Goal: Communication & Community: Participate in discussion

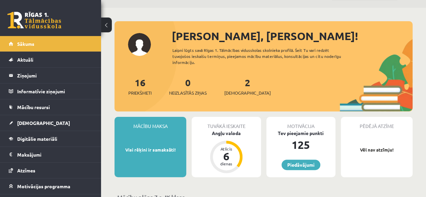
scroll to position [34, 0]
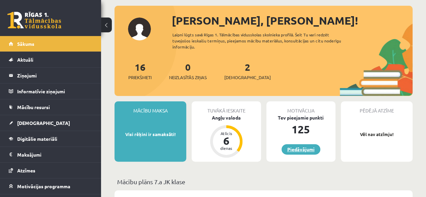
click at [292, 146] on link "Piedāvājumi" at bounding box center [301, 149] width 39 height 10
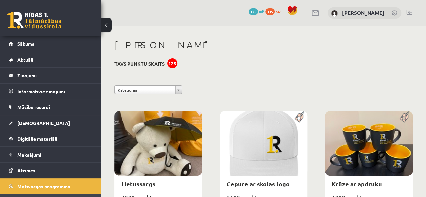
click at [172, 65] on div "125" at bounding box center [172, 63] width 10 height 10
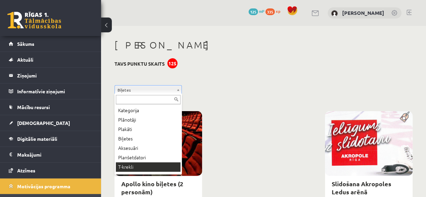
scroll to position [8, 0]
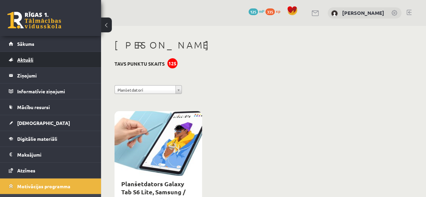
click at [55, 53] on link "Aktuāli" at bounding box center [51, 59] width 84 height 15
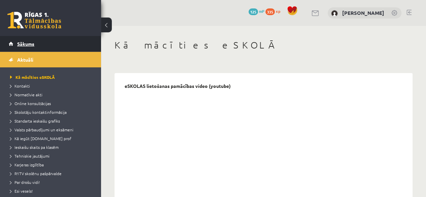
click at [60, 46] on link "Sākums" at bounding box center [51, 43] width 84 height 15
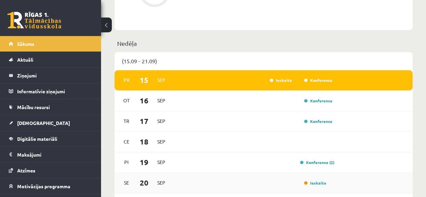
scroll to position [505, 0]
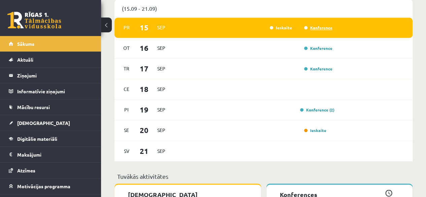
click at [313, 28] on link "Konference" at bounding box center [318, 27] width 28 height 5
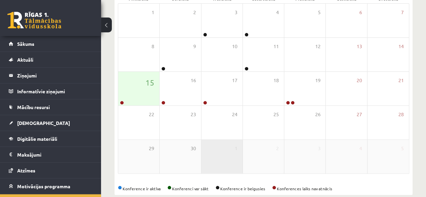
scroll to position [124, 0]
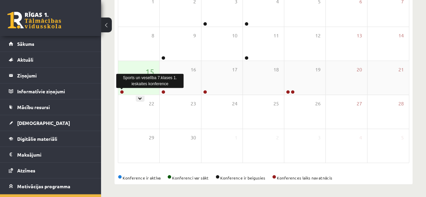
click at [121, 92] on link at bounding box center [122, 92] width 4 height 4
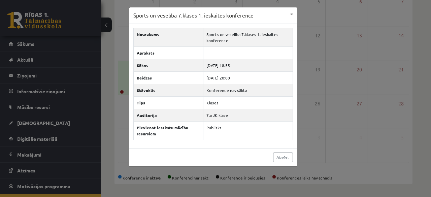
click at [123, 94] on div "Sports un veselība 7.klases 1. ieskaites konference × Nosaukums Sports un vesel…" at bounding box center [215, 98] width 431 height 197
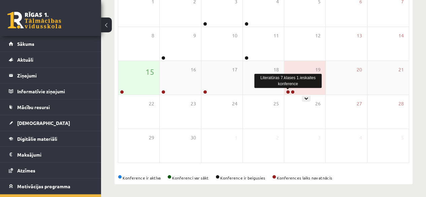
click at [287, 92] on link at bounding box center [288, 92] width 4 height 4
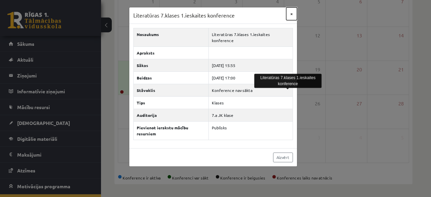
click at [293, 14] on button "×" at bounding box center [291, 13] width 11 height 13
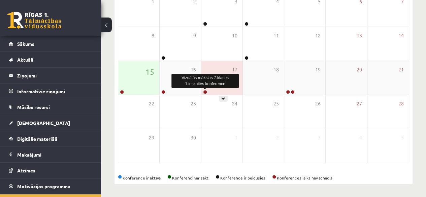
click at [203, 92] on link at bounding box center [205, 92] width 4 height 4
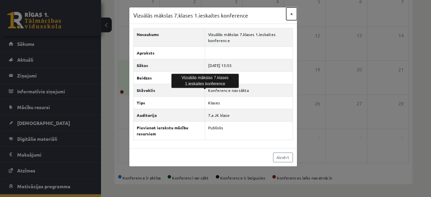
click at [291, 13] on button "×" at bounding box center [291, 13] width 11 height 13
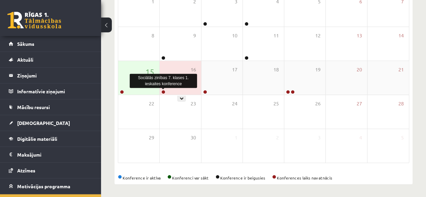
click at [164, 92] on link at bounding box center [163, 92] width 4 height 4
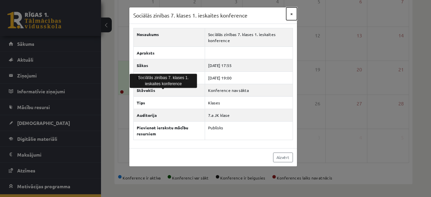
click at [293, 14] on button "×" at bounding box center [291, 13] width 11 height 13
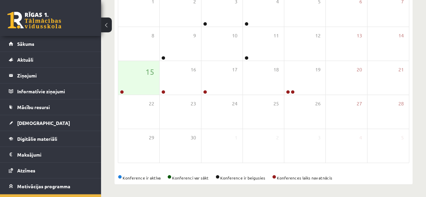
click at [147, 178] on div "Konference ir aktīva Konferenci var sākt Konference ir beigusies Konferences la…" at bounding box center [263, 178] width 291 height 6
drag, startPoint x: 119, startPoint y: 177, endPoint x: 349, endPoint y: 175, distance: 230.5
click at [350, 175] on div "Konference ir aktīva Konferenci var sākt Konference ir beigusies Konferences la…" at bounding box center [263, 178] width 291 height 6
click at [349, 175] on div "Konference ir aktīva Konferenci var sākt Konference ir beigusies Konferences la…" at bounding box center [263, 178] width 291 height 6
click at [344, 178] on div "Konference ir aktīva Konferenci var sākt Konference ir beigusies Konferences la…" at bounding box center [263, 178] width 291 height 6
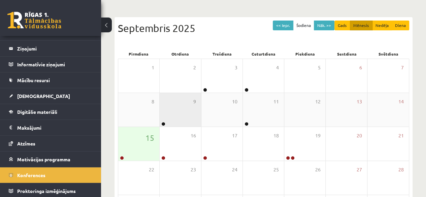
scroll to position [23, 0]
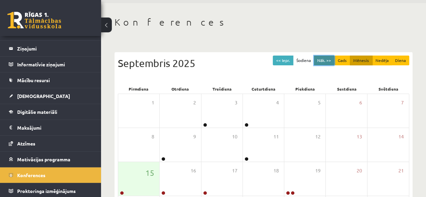
click at [325, 60] on button "Nāk. >>" at bounding box center [324, 61] width 21 height 10
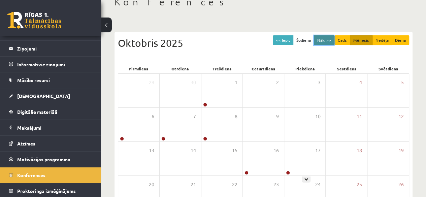
scroll to position [0, 0]
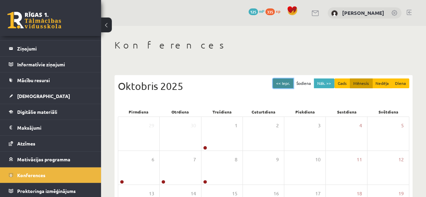
click at [284, 82] on button "<< Iepr." at bounding box center [283, 84] width 21 height 10
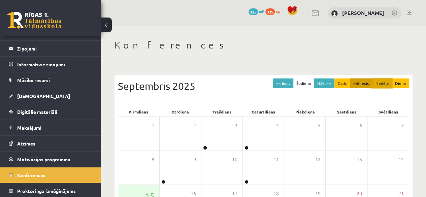
click at [377, 79] on button "Nedēļa" at bounding box center [382, 84] width 20 height 10
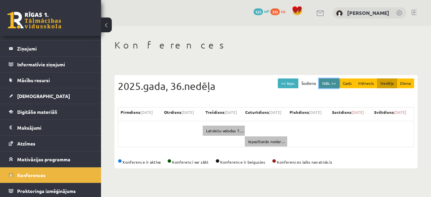
click at [328, 81] on button "Nāk. >>" at bounding box center [329, 84] width 21 height 10
click at [325, 84] on button "Nāk. >>" at bounding box center [329, 84] width 21 height 10
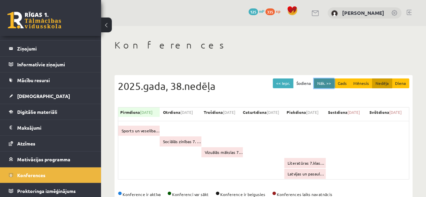
click at [317, 87] on button "Nāk. >>" at bounding box center [324, 84] width 21 height 10
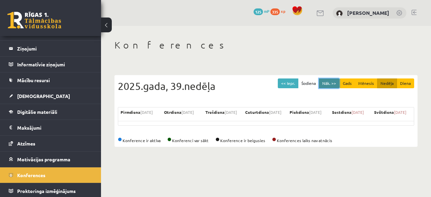
click at [321, 85] on button "Nāk. >>" at bounding box center [329, 84] width 21 height 10
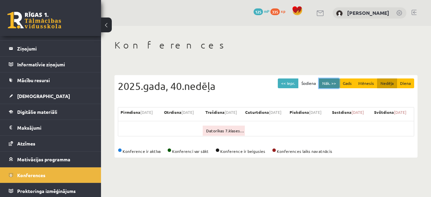
click at [324, 84] on button "Nāk. >>" at bounding box center [329, 84] width 21 height 10
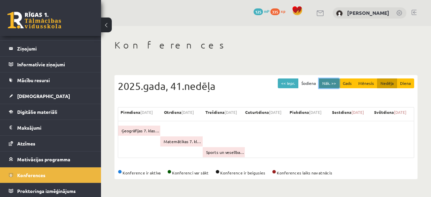
click at [324, 84] on button "Nāk. >>" at bounding box center [329, 84] width 21 height 10
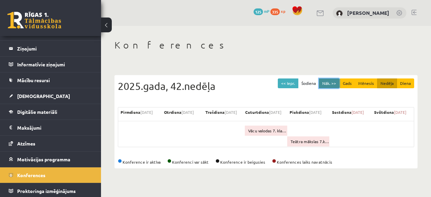
click at [324, 84] on button "Nāk. >>" at bounding box center [329, 84] width 21 height 10
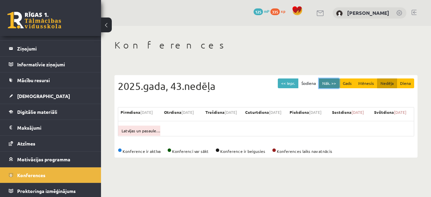
click at [324, 84] on button "Nāk. >>" at bounding box center [329, 84] width 21 height 10
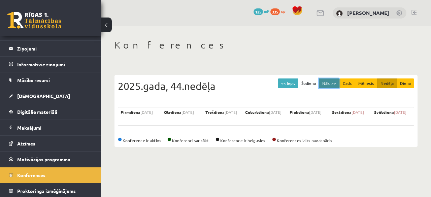
click at [324, 84] on button "Nāk. >>" at bounding box center [329, 84] width 21 height 10
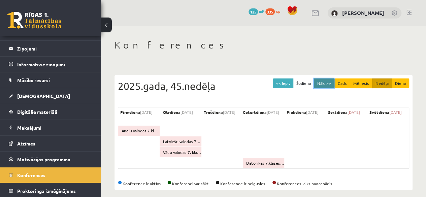
click at [320, 84] on button "Nāk. >>" at bounding box center [324, 84] width 21 height 10
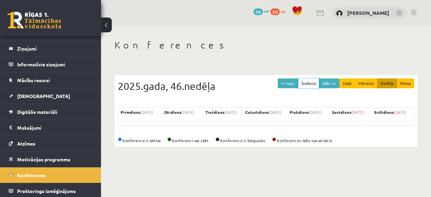
click at [319, 85] on button "Šodiena" at bounding box center [308, 84] width 21 height 10
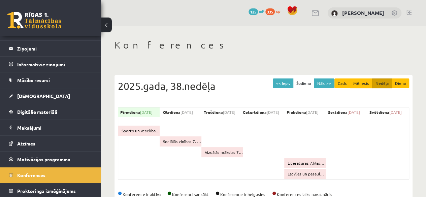
click at [317, 88] on div "2025.gada, 38.nedēļa" at bounding box center [263, 86] width 291 height 15
click at [364, 81] on button "Mēnesis" at bounding box center [361, 84] width 23 height 10
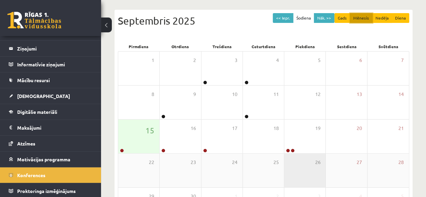
scroll to position [57, 0]
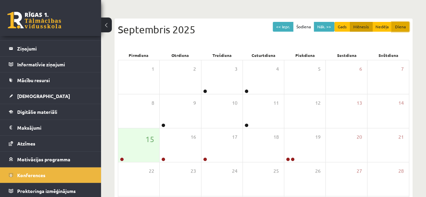
click at [394, 25] on button "Diena" at bounding box center [401, 27] width 18 height 10
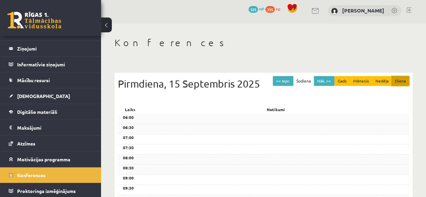
scroll to position [0, 0]
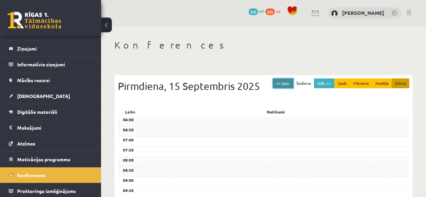
click at [284, 84] on button "<< Iepr." at bounding box center [283, 84] width 21 height 10
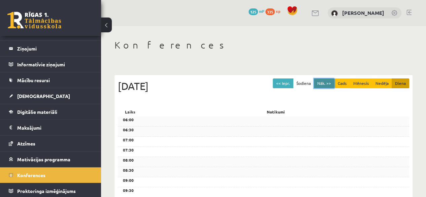
click at [320, 80] on button "Nāk. >>" at bounding box center [324, 84] width 21 height 10
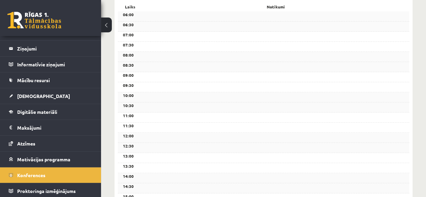
scroll to position [42, 0]
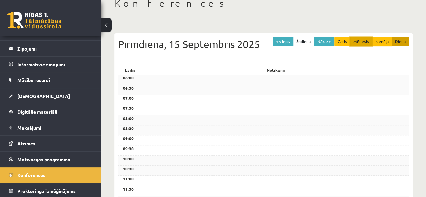
click at [367, 45] on button "Mēnesis" at bounding box center [361, 42] width 23 height 10
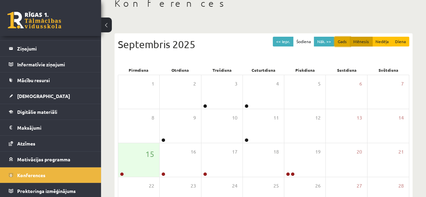
click at [341, 43] on button "Gads" at bounding box center [343, 42] width 16 height 10
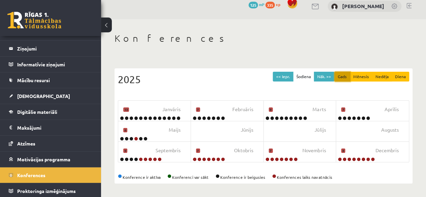
scroll to position [6, 0]
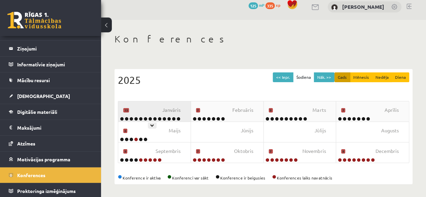
click at [144, 108] on div "Janvāris 13" at bounding box center [154, 111] width 73 height 20
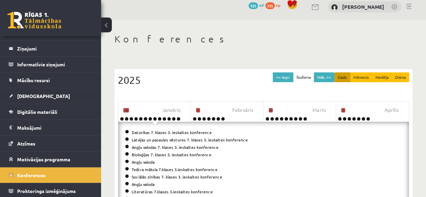
click at [177, 89] on div "<< Iepr. Šodiena Nāk. >> Gads Mēnesis Nedēļa Diena 2025" at bounding box center [263, 86] width 291 height 29
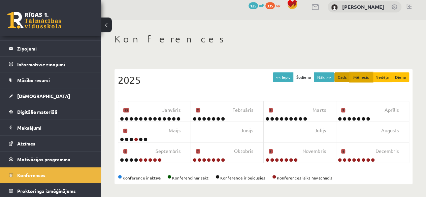
click at [365, 74] on button "Mēnesis" at bounding box center [361, 77] width 23 height 10
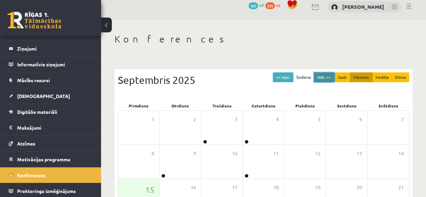
click at [328, 78] on button "Nāk. >>" at bounding box center [324, 77] width 21 height 10
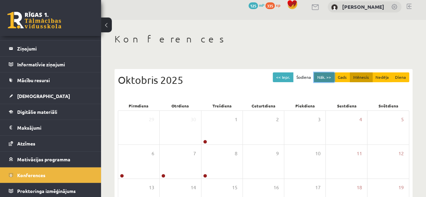
click at [328, 78] on button "Nāk. >>" at bounding box center [324, 77] width 21 height 10
click at [327, 78] on button "Nāk. >>" at bounding box center [324, 77] width 21 height 10
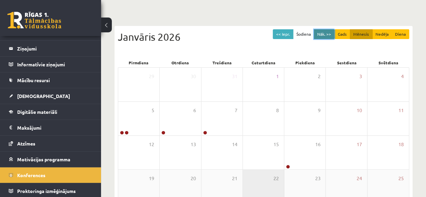
scroll to position [0, 0]
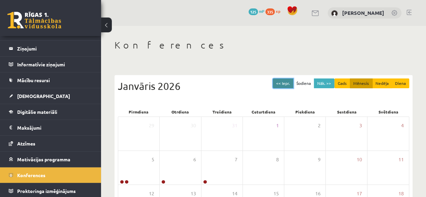
click at [286, 87] on button "<< Iepr." at bounding box center [283, 84] width 21 height 10
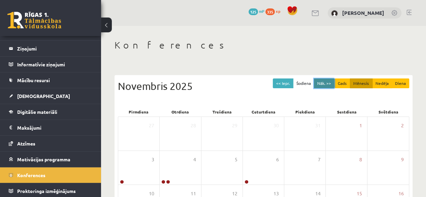
click at [327, 87] on button "Nāk. >>" at bounding box center [324, 84] width 21 height 10
click at [329, 86] on button "Nāk. >>" at bounding box center [324, 84] width 21 height 10
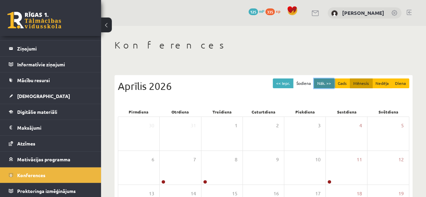
click at [329, 86] on button "Nāk. >>" at bounding box center [324, 84] width 21 height 10
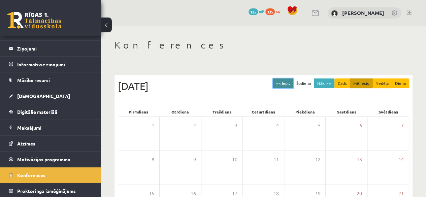
click at [280, 85] on button "<< Iepr." at bounding box center [283, 84] width 21 height 10
click at [287, 83] on button "<< Iepr." at bounding box center [283, 84] width 21 height 10
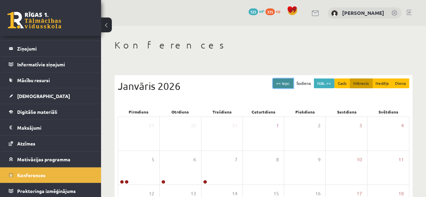
click at [287, 83] on button "<< Iepr." at bounding box center [283, 84] width 21 height 10
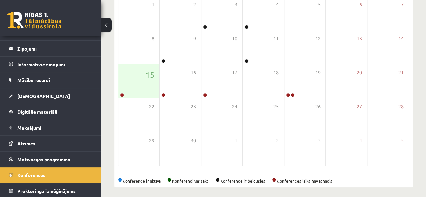
scroll to position [124, 0]
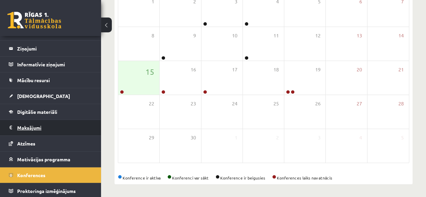
click at [43, 134] on legend "Maksājumi 0" at bounding box center [54, 127] width 75 height 15
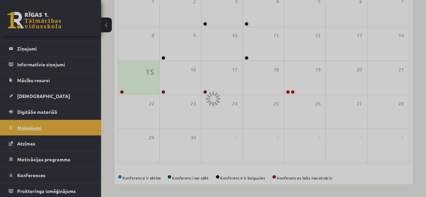
scroll to position [45, 0]
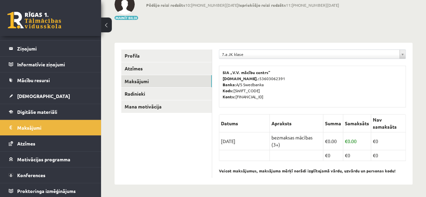
click at [353, 142] on td "€ 0.00" at bounding box center [357, 141] width 28 height 18
drag, startPoint x: 390, startPoint y: 139, endPoint x: 419, endPoint y: 145, distance: 29.2
click at [419, 145] on div "**********" at bounding box center [263, 89] width 325 height 217
click at [404, 35] on div "**********" at bounding box center [263, 89] width 325 height 217
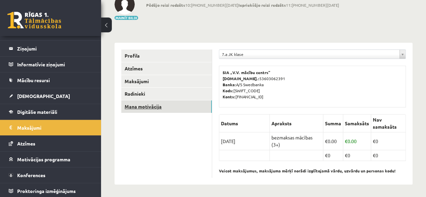
click at [137, 106] on link "Mana motivācija" at bounding box center [166, 106] width 91 height 12
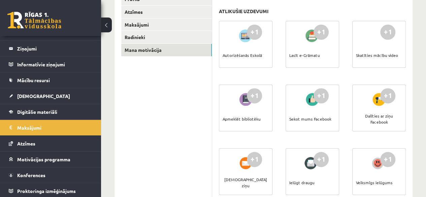
scroll to position [113, 0]
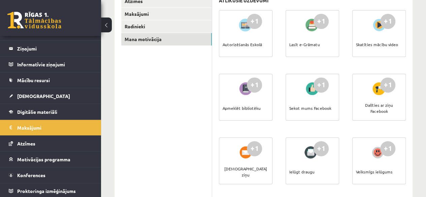
click at [248, 114] on div "Apmeklēt bibliotēku" at bounding box center [242, 108] width 38 height 24
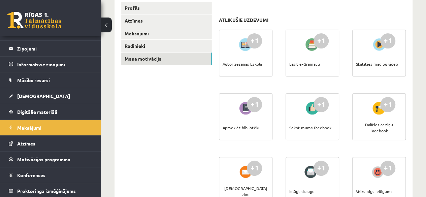
scroll to position [79, 0]
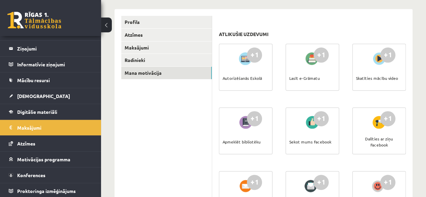
click at [305, 85] on div "Lasīt e-Grāmatu" at bounding box center [304, 78] width 31 height 24
click at [30, 186] on link "Proktoringa izmēģinājums" at bounding box center [51, 190] width 84 height 15
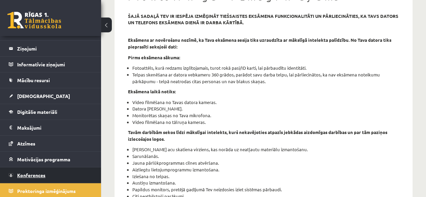
click at [29, 169] on link "Konferences" at bounding box center [51, 174] width 84 height 15
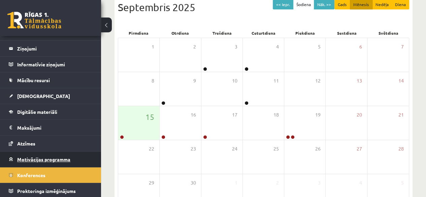
click at [39, 162] on link "Motivācijas programma" at bounding box center [51, 159] width 84 height 15
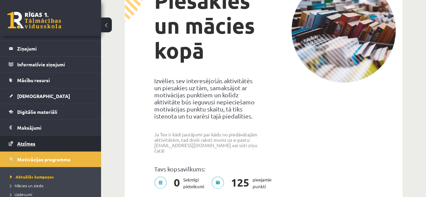
click at [46, 148] on link "Atzīmes" at bounding box center [51, 143] width 84 height 15
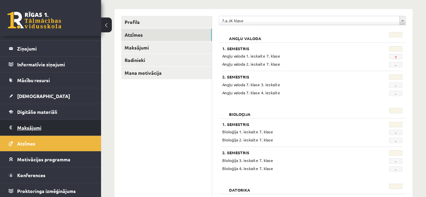
click at [45, 134] on legend "Maksājumi 0" at bounding box center [54, 127] width 75 height 15
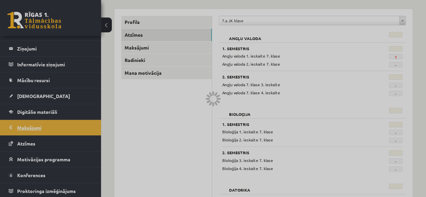
scroll to position [45, 0]
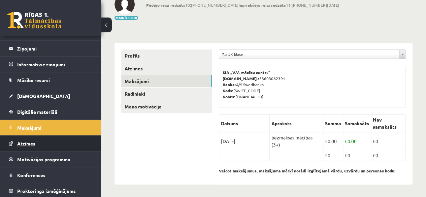
click at [44, 139] on link "Atzīmes" at bounding box center [51, 143] width 84 height 15
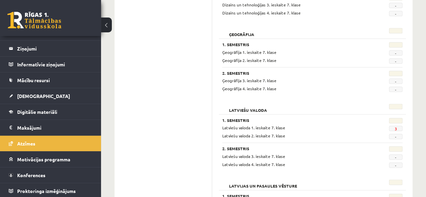
scroll to position [416, 0]
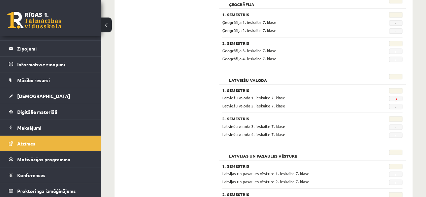
click at [396, 97] on link "3" at bounding box center [396, 98] width 2 height 5
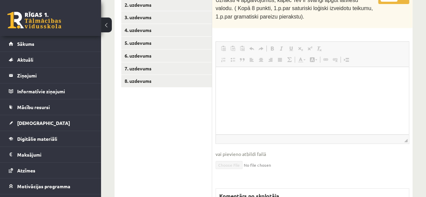
scroll to position [87, 0]
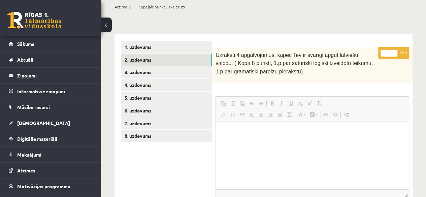
click at [155, 60] on link "2. uzdevums" at bounding box center [166, 60] width 91 height 12
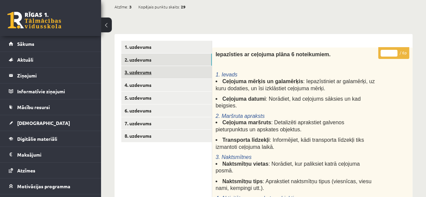
click at [163, 72] on link "3. uzdevums" at bounding box center [166, 72] width 91 height 12
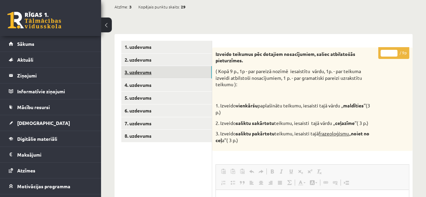
scroll to position [0, 0]
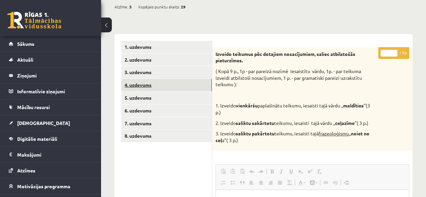
click at [159, 86] on link "4. uzdevums" at bounding box center [166, 85] width 91 height 12
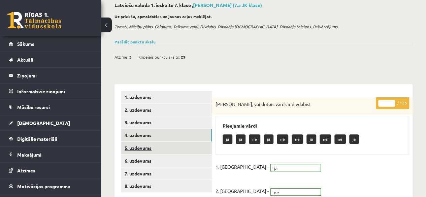
scroll to position [46, 0]
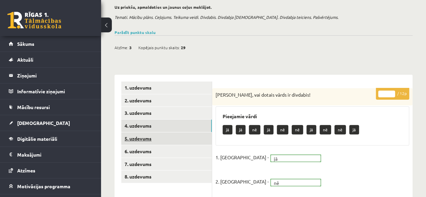
click at [177, 136] on link "5. uzdevums" at bounding box center [166, 138] width 91 height 12
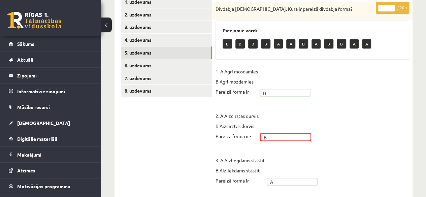
scroll to position [38, 0]
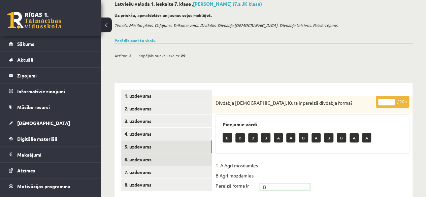
click at [147, 161] on link "6. uzdevums" at bounding box center [166, 159] width 91 height 12
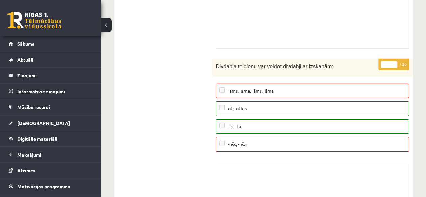
scroll to position [3620, 0]
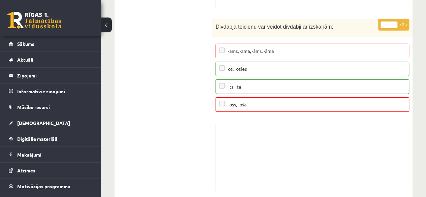
click at [230, 84] on span "-ts, -ta" at bounding box center [234, 87] width 13 height 6
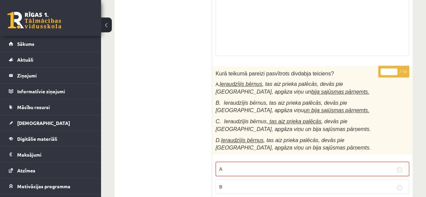
scroll to position [0, 0]
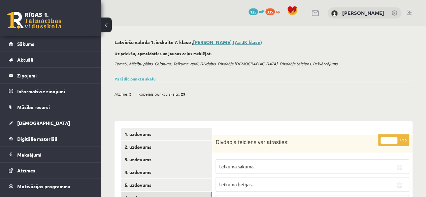
click at [222, 40] on link "Anna Enija Kozlinska (7.a JK klase)" at bounding box center [227, 42] width 69 height 6
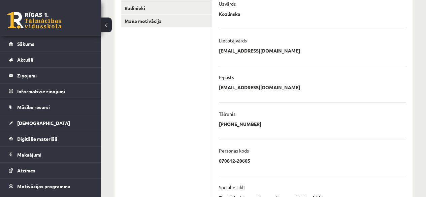
scroll to position [208, 0]
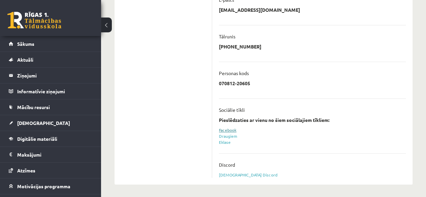
click at [234, 128] on link "Facebook" at bounding box center [228, 129] width 18 height 5
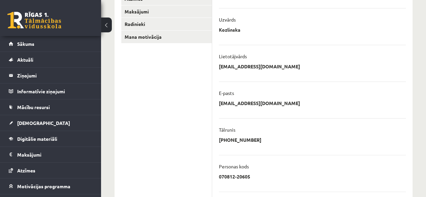
scroll to position [73, 0]
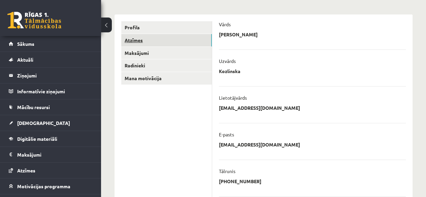
click at [144, 41] on link "Atzīmes" at bounding box center [166, 40] width 91 height 12
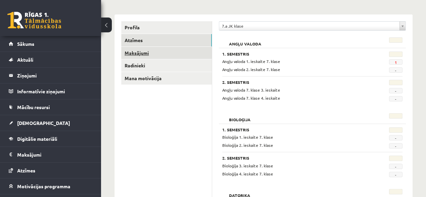
click at [148, 51] on link "Maksājumi" at bounding box center [166, 53] width 91 height 12
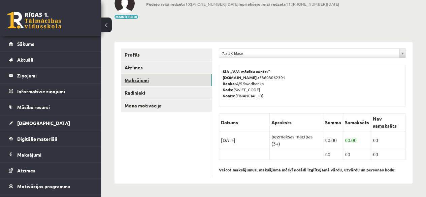
scroll to position [45, 0]
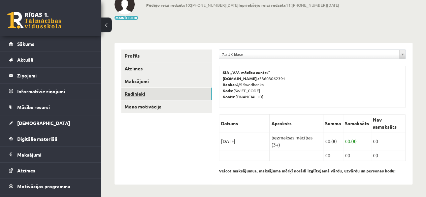
click at [154, 89] on link "Radinieki" at bounding box center [166, 94] width 91 height 12
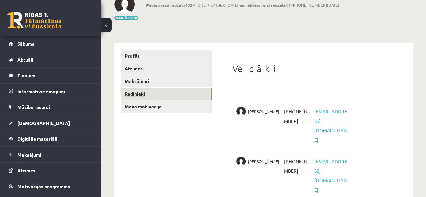
scroll to position [42, 0]
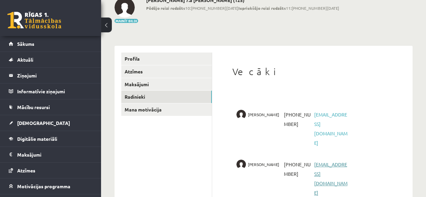
click at [329, 161] on link "[EMAIL_ADDRESS][DOMAIN_NAME]" at bounding box center [330, 178] width 33 height 34
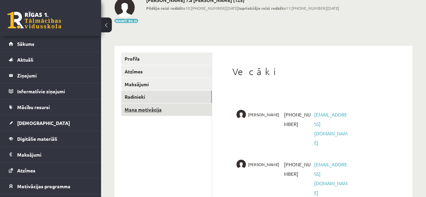
click at [167, 108] on link "Mana motivācija" at bounding box center [166, 109] width 91 height 12
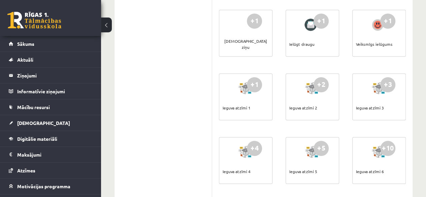
scroll to position [278, 0]
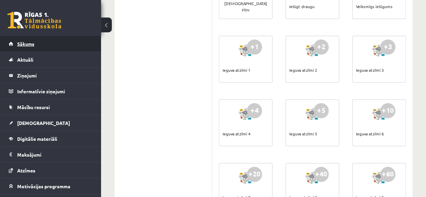
click at [67, 44] on link "Sākums" at bounding box center [51, 43] width 84 height 15
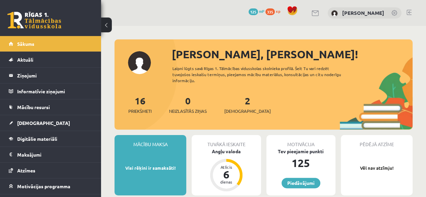
click at [249, 12] on span "125" at bounding box center [253, 11] width 9 height 7
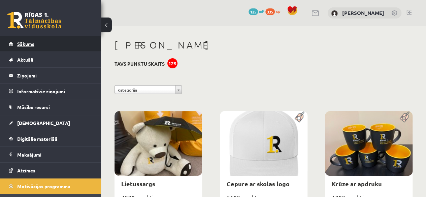
click at [26, 39] on link "Sākums" at bounding box center [51, 43] width 84 height 15
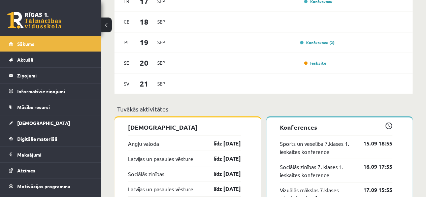
scroll to position [674, 0]
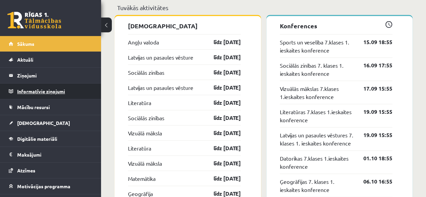
click at [45, 91] on legend "Informatīvie ziņojumi 0" at bounding box center [54, 91] width 75 height 15
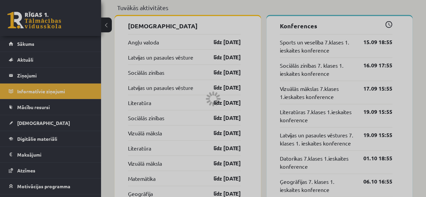
click at [45, 111] on div at bounding box center [213, 98] width 426 height 197
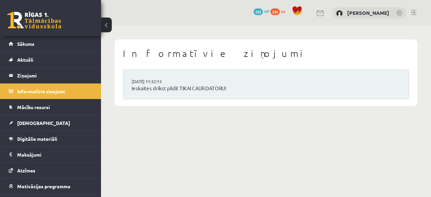
click at [45, 110] on link "Mācību resursi" at bounding box center [51, 106] width 84 height 15
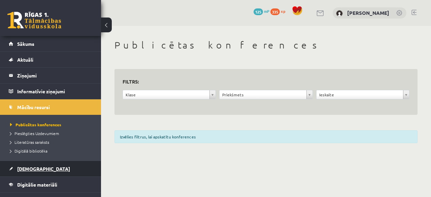
click at [39, 163] on link "[DEMOGRAPHIC_DATA]" at bounding box center [51, 168] width 84 height 15
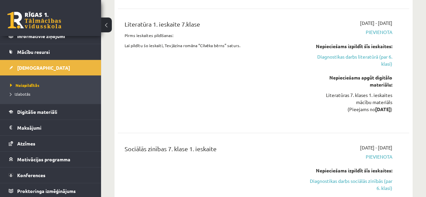
scroll to position [640, 0]
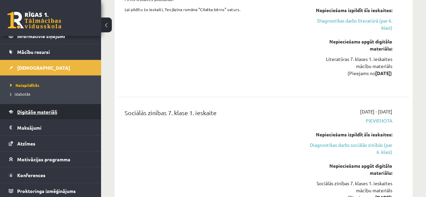
click at [35, 109] on span "Digitālie materiāli" at bounding box center [37, 112] width 40 height 6
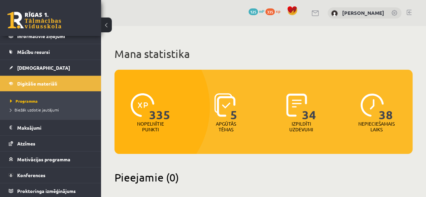
click at [309, 116] on span "34" at bounding box center [309, 107] width 14 height 28
click at [302, 127] on p "Izpildīti uzdevumi" at bounding box center [301, 126] width 26 height 11
click at [231, 131] on p "Apgūtās tēmas" at bounding box center [226, 126] width 26 height 11
click at [23, 109] on span "Biežāk uzdotie jautājumi" at bounding box center [34, 109] width 49 height 5
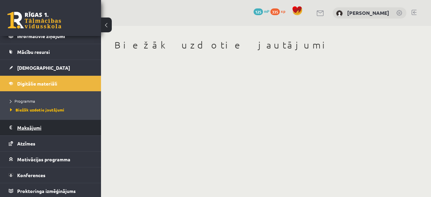
click at [28, 121] on legend "Maksājumi 0" at bounding box center [54, 127] width 75 height 15
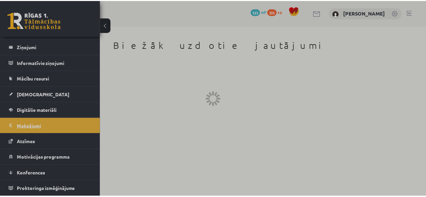
scroll to position [27, 0]
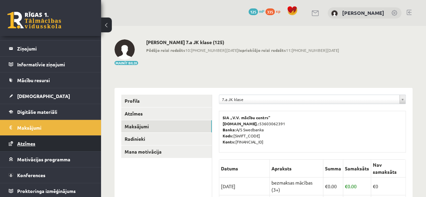
click at [38, 143] on link "Atzīmes" at bounding box center [51, 143] width 84 height 15
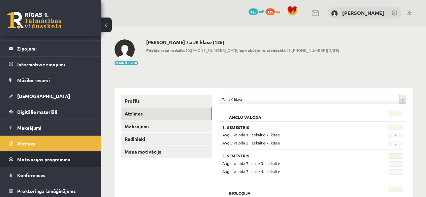
click at [46, 158] on span "Motivācijas programma" at bounding box center [43, 159] width 53 height 6
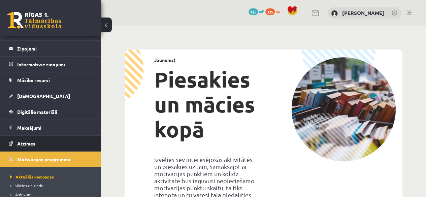
click at [46, 143] on link "Atzīmes" at bounding box center [51, 143] width 84 height 15
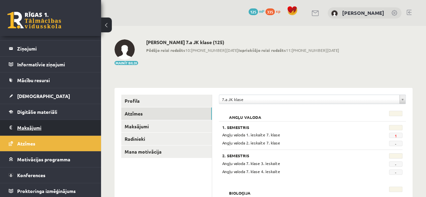
click at [43, 130] on legend "Maksājumi 0" at bounding box center [54, 127] width 75 height 15
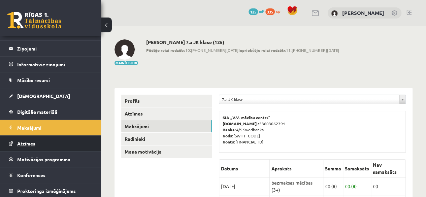
click at [39, 144] on link "Atzīmes" at bounding box center [51, 143] width 84 height 15
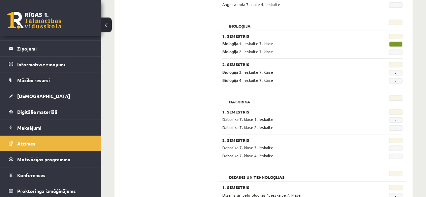
scroll to position [168, 0]
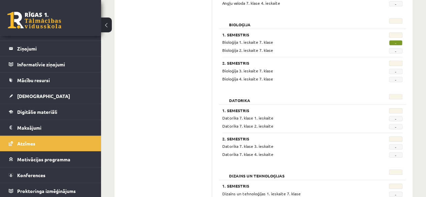
click at [392, 41] on span "-" at bounding box center [395, 42] width 13 height 5
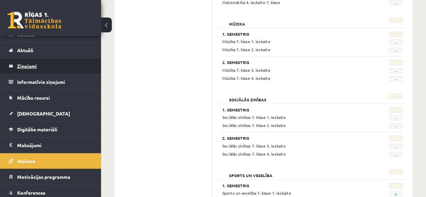
scroll to position [0, 0]
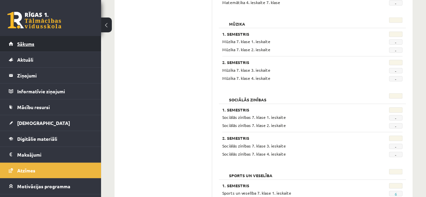
click at [37, 51] on link "Sākums" at bounding box center [51, 43] width 84 height 15
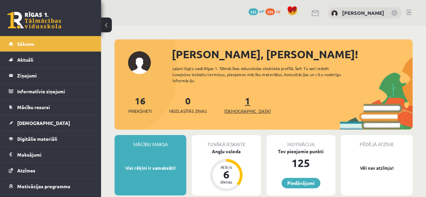
click at [237, 104] on link "1 Ieskaites" at bounding box center [247, 105] width 46 height 20
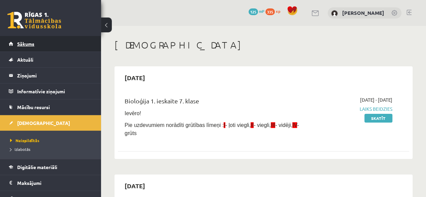
click at [76, 39] on link "Sākums" at bounding box center [51, 43] width 84 height 15
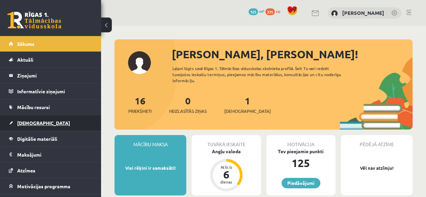
click at [28, 120] on link "[DEMOGRAPHIC_DATA]" at bounding box center [51, 122] width 84 height 15
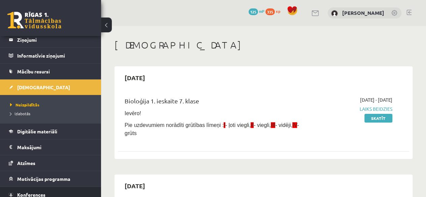
scroll to position [55, 0]
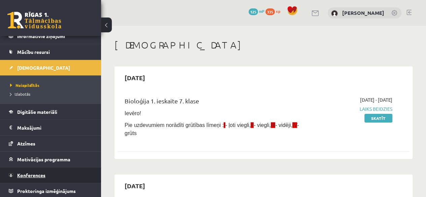
click at [28, 169] on link "Konferences" at bounding box center [51, 174] width 84 height 15
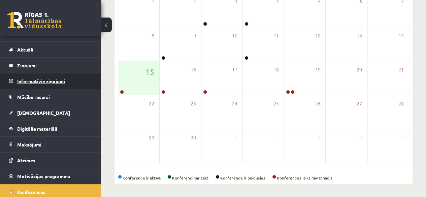
scroll to position [27, 0]
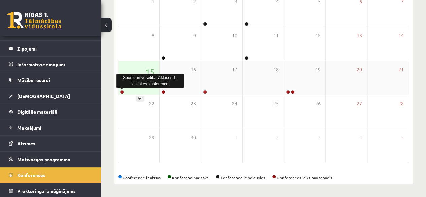
click at [121, 92] on link at bounding box center [122, 92] width 4 height 4
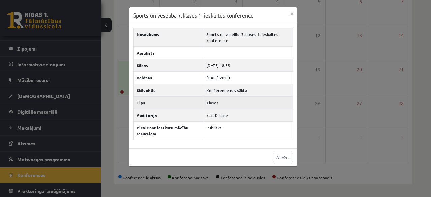
click at [226, 102] on td "Klases" at bounding box center [248, 102] width 89 height 12
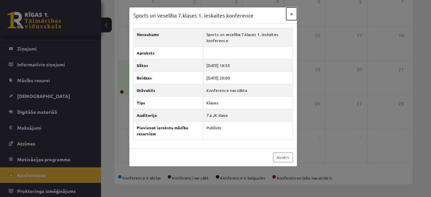
click at [291, 15] on button "×" at bounding box center [291, 13] width 11 height 13
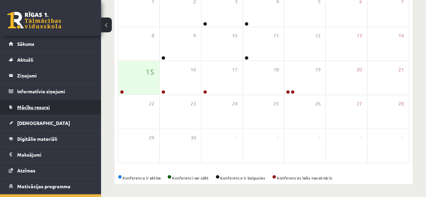
scroll to position [0, 0]
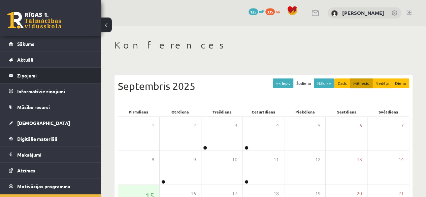
click at [55, 79] on legend "Ziņojumi 0" at bounding box center [54, 75] width 75 height 15
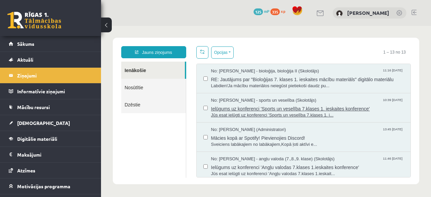
click at [221, 107] on span "Ielūgums uz konferenci 'Sports un veselība 7.klases 1. ieskaites konference'" at bounding box center [307, 108] width 193 height 8
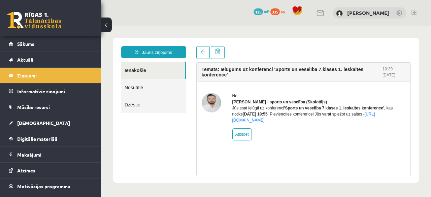
click at [270, 129] on div "No: Elvijs Antonišķis - sports un veselība (Skolotājs) Jūs esat ielūgti uz konf…" at bounding box center [319, 117] width 174 height 48
click at [271, 123] on link "https://eskola.r1tv.lv/conferences/4461/join" at bounding box center [303, 117] width 143 height 11
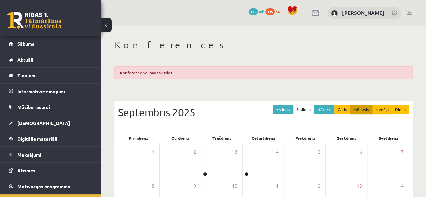
click at [410, 11] on link at bounding box center [409, 12] width 5 height 5
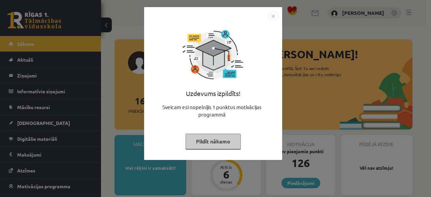
click at [272, 16] on img "Close" at bounding box center [273, 16] width 10 height 10
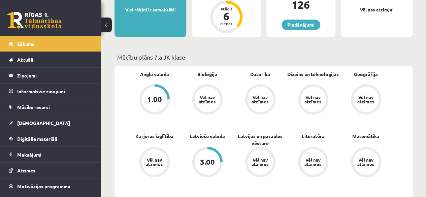
scroll to position [135, 0]
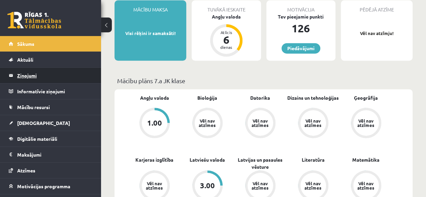
click at [63, 73] on legend "Ziņojumi 0" at bounding box center [54, 75] width 75 height 15
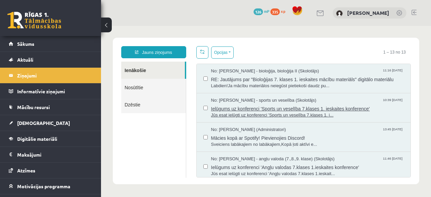
click at [249, 113] on span "Jūs esat ielūgti uz konferenci 'Sports un veselība 7.klases 1. i..." at bounding box center [307, 115] width 193 height 6
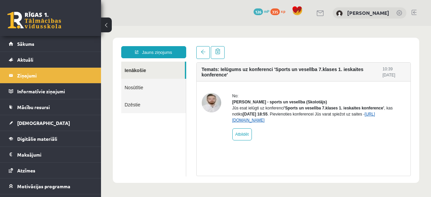
click at [250, 123] on link "[URL][DOMAIN_NAME]" at bounding box center [303, 117] width 143 height 11
